Goal: Register for event/course

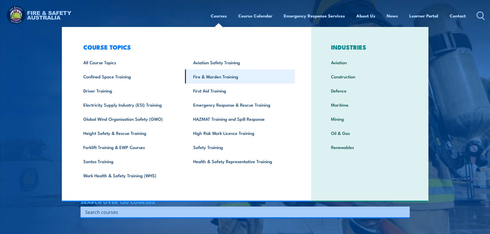
click at [212, 74] on link "Fire & Warden Training" at bounding box center [240, 76] width 110 height 14
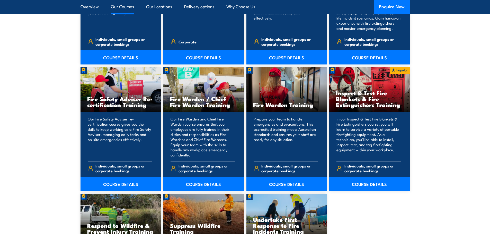
scroll to position [643, 0]
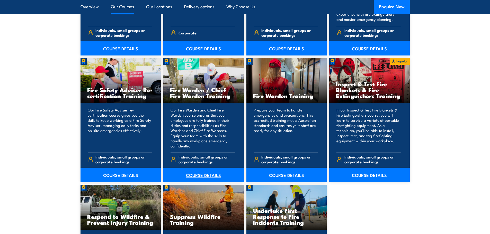
click at [206, 176] on link "COURSE DETAILS" at bounding box center [203, 175] width 80 height 14
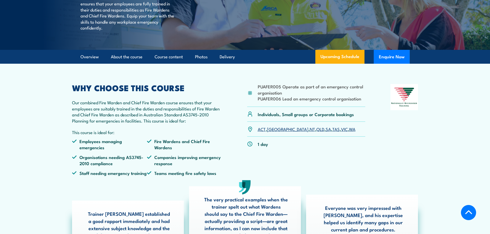
scroll to position [154, 0]
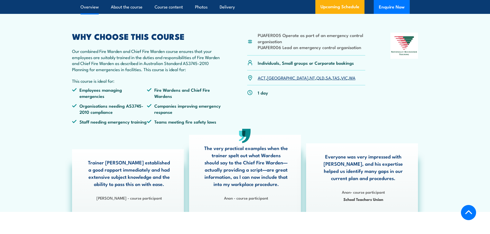
click at [349, 81] on link "WA" at bounding box center [352, 78] width 6 height 6
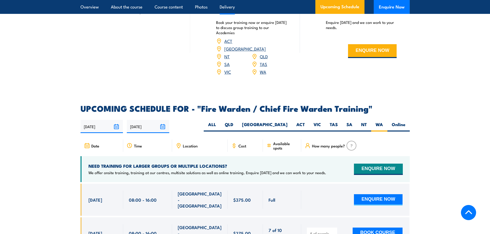
scroll to position [808, 0]
